Goal: Contribute content: Add original content to the website for others to see

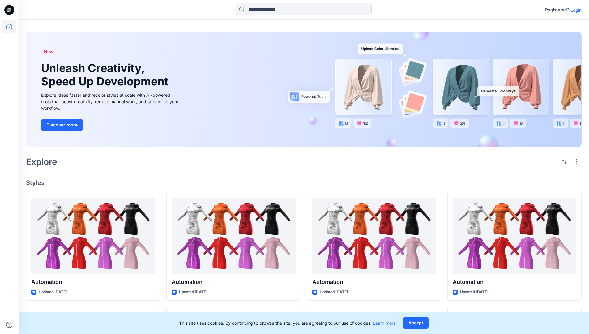
click at [575, 10] on p "Login" at bounding box center [576, 10] width 11 height 6
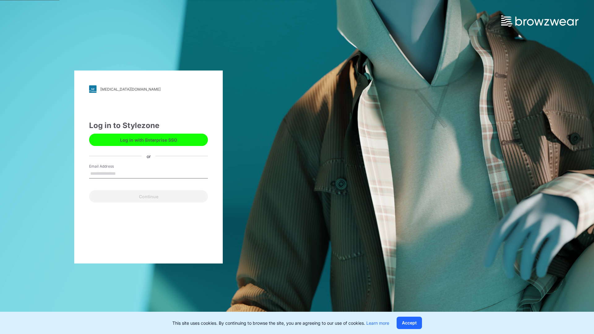
click at [122, 173] on input "Email Address" at bounding box center [148, 173] width 119 height 9
type input "**********"
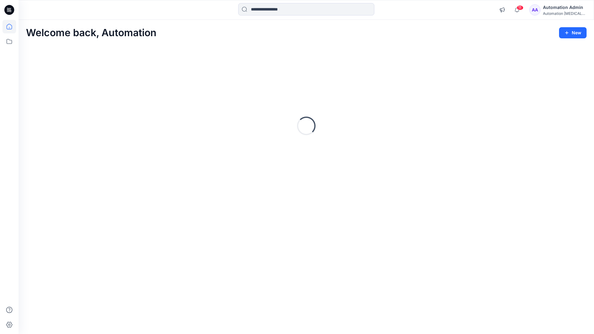
click at [12, 27] on icon at bounding box center [9, 27] width 6 height 6
click at [568, 34] on icon "button" at bounding box center [566, 32] width 5 height 5
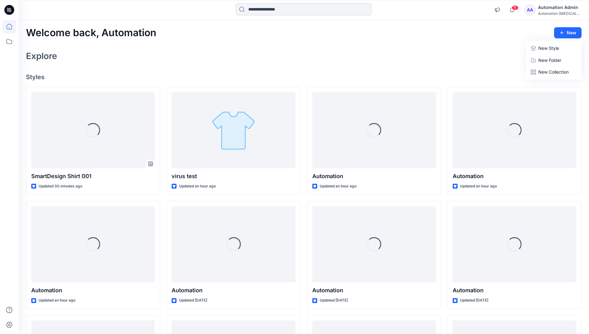
click at [537, 49] on button "New Style" at bounding box center [553, 48] width 53 height 12
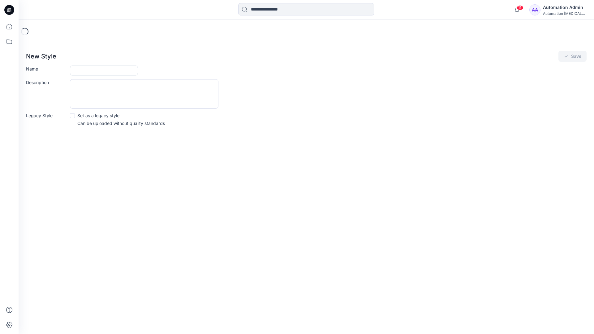
click at [82, 69] on input "Name" at bounding box center [104, 71] width 68 height 10
type input "**********"
click at [579, 56] on button "Save" at bounding box center [572, 56] width 28 height 11
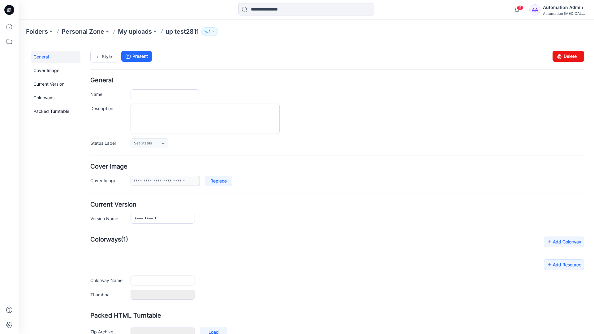
type input "**********"
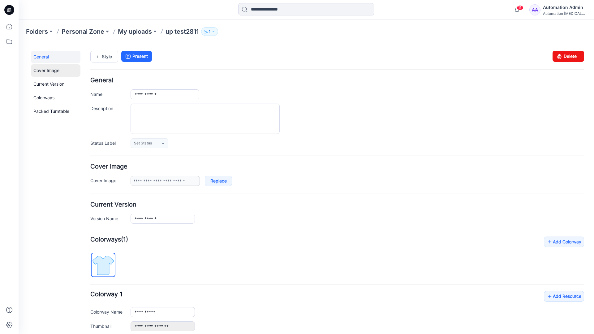
click at [45, 70] on link "Cover Image" at bounding box center [55, 70] width 49 height 12
click at [43, 83] on link "Current Version" at bounding box center [55, 84] width 49 height 12
click at [45, 97] on link "Colorways" at bounding box center [55, 98] width 49 height 12
click at [47, 112] on link "Packed Turntable" at bounding box center [55, 111] width 49 height 12
click at [559, 58] on link "Delete" at bounding box center [568, 56] width 32 height 11
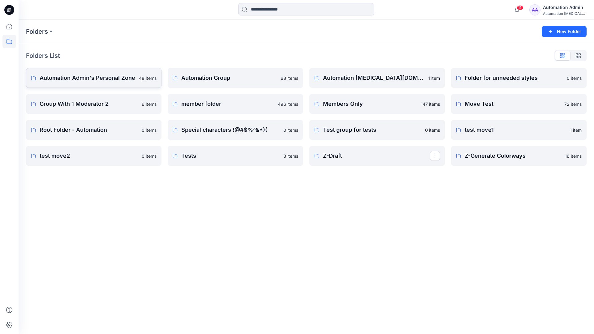
click at [99, 80] on p "Automation Admin's Personal Zone" at bounding box center [88, 78] width 96 height 9
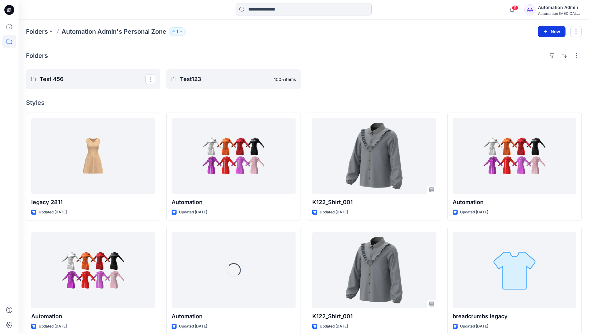
click at [545, 30] on icon "button" at bounding box center [545, 31] width 5 height 5
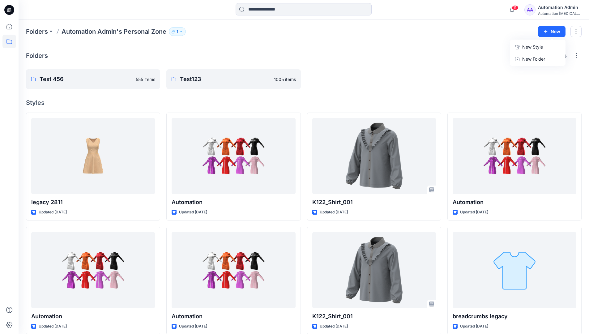
click at [539, 46] on p "New Style" at bounding box center [532, 46] width 21 height 7
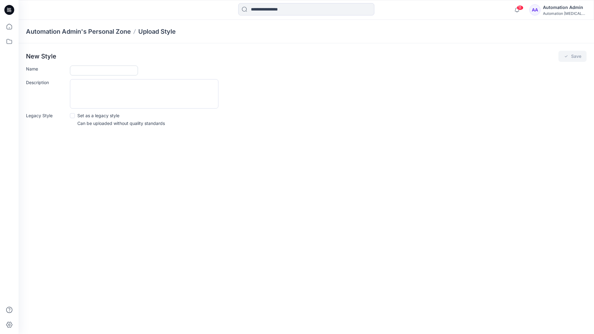
click at [82, 69] on input "Name" at bounding box center [104, 71] width 68 height 10
type input "**********"
click at [73, 115] on span at bounding box center [72, 115] width 5 height 5
click at [574, 58] on button "Save" at bounding box center [572, 56] width 28 height 11
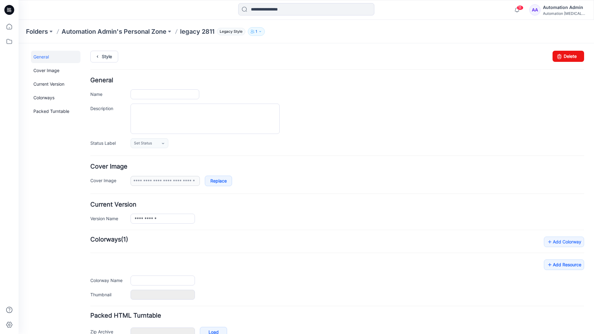
type input "**********"
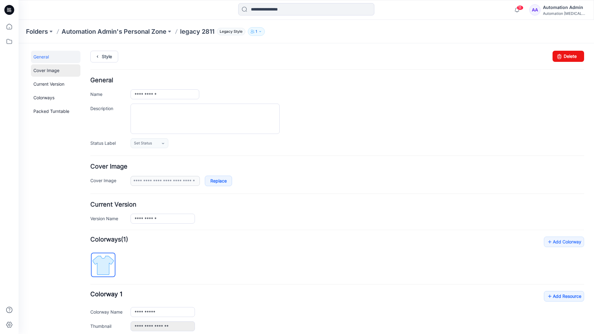
click at [47, 71] on link "Cover Image" at bounding box center [55, 70] width 49 height 12
click at [47, 86] on link "Current Version" at bounding box center [55, 84] width 49 height 12
click at [45, 97] on link "Colorways" at bounding box center [55, 98] width 49 height 12
click at [49, 111] on link "Packed Turntable" at bounding box center [55, 111] width 49 height 12
click at [561, 55] on link "Delete" at bounding box center [568, 56] width 32 height 11
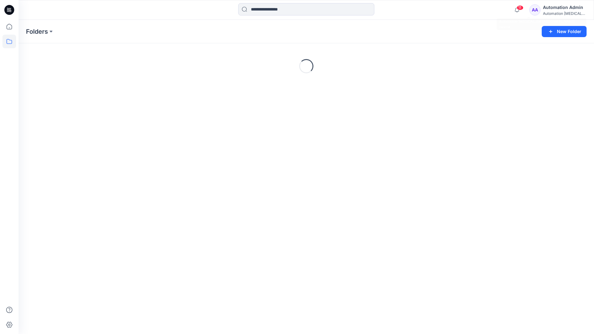
click at [562, 13] on div "Automation [MEDICAL_DATA]..." at bounding box center [564, 13] width 43 height 5
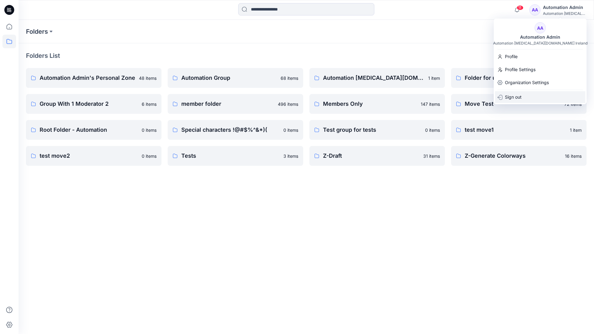
click at [516, 96] on p "Sign out" at bounding box center [513, 97] width 17 height 12
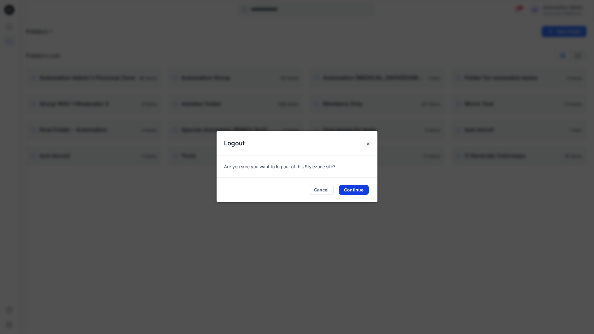
click at [360, 188] on button "Continue" at bounding box center [354, 190] width 30 height 10
